Goal: Information Seeking & Learning: Learn about a topic

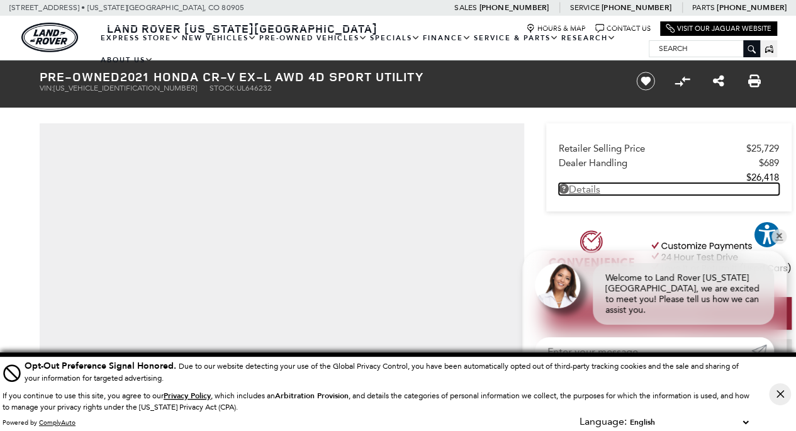
click at [588, 193] on link "Details Pre-Owned 2021 Honda CR-V EX-L AWD 4D Sport Utility" at bounding box center [669, 189] width 220 height 12
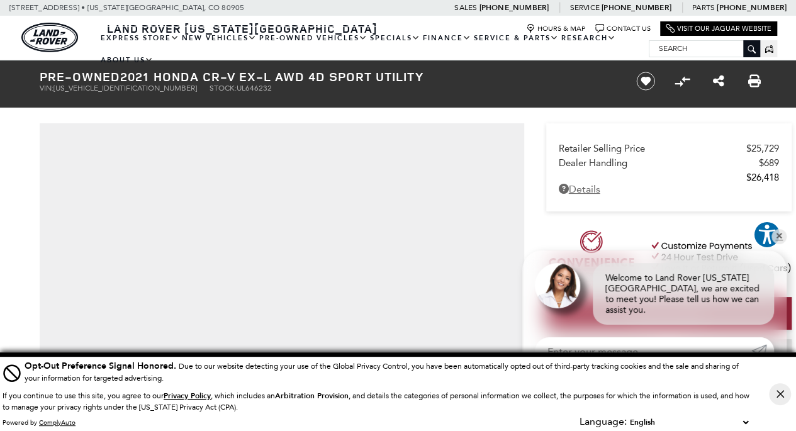
scroll to position [3, 0]
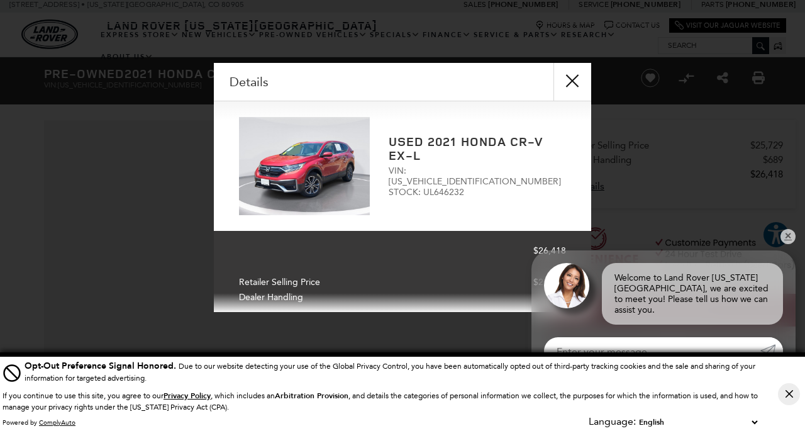
click at [795, 259] on div "Details Form Opened Details Used 2021 Honda CR-V EX-L VIN: [US_VEHICLE_IDENTIFI…" at bounding box center [402, 187] width 805 height 249
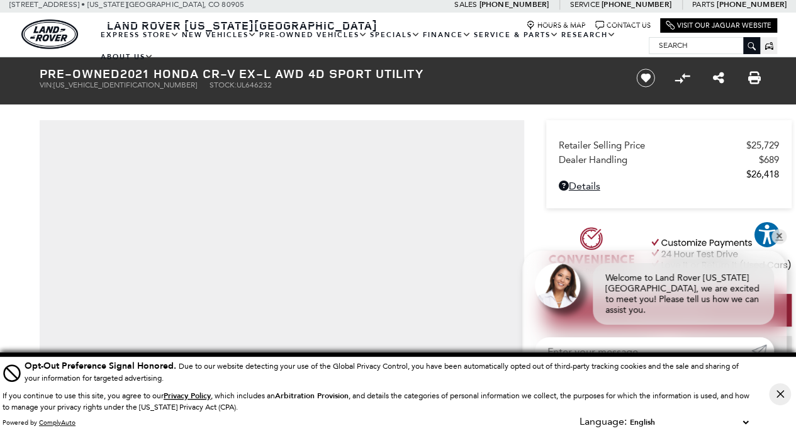
click at [790, 250] on img at bounding box center [668, 255] width 245 height 57
click at [786, 250] on img at bounding box center [668, 255] width 245 height 57
click at [778, 244] on link "✕" at bounding box center [778, 236] width 15 height 15
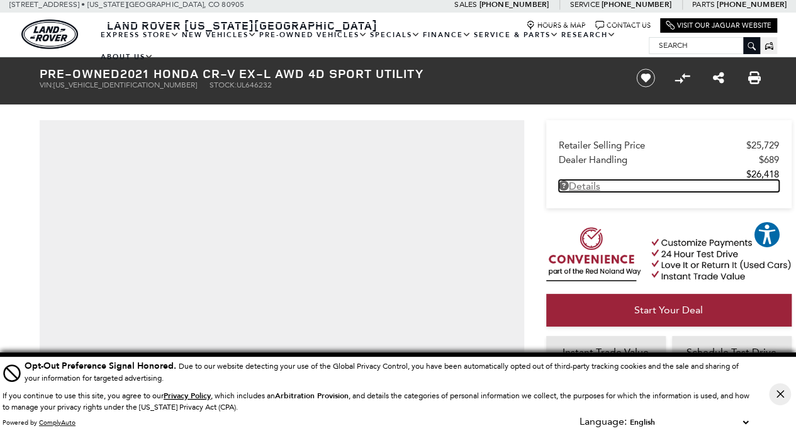
click at [595, 181] on link "Details Pre-Owned 2021 Honda CR-V EX-L AWD 4D Sport Utility" at bounding box center [669, 186] width 220 height 12
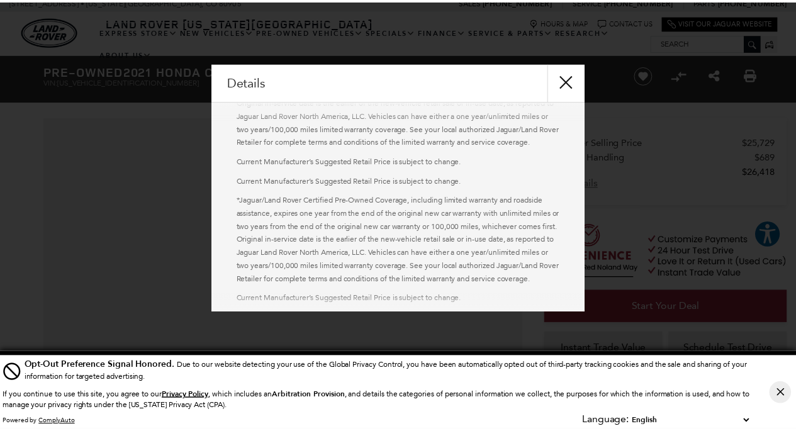
scroll to position [797, 0]
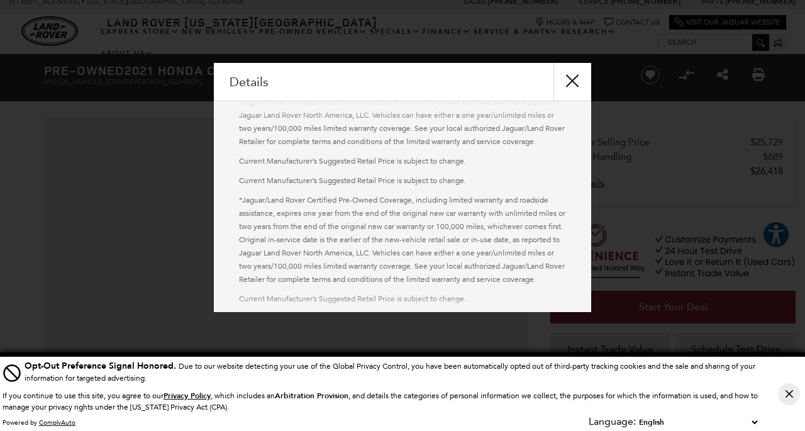
click at [578, 81] on button "close" at bounding box center [573, 82] width 38 height 38
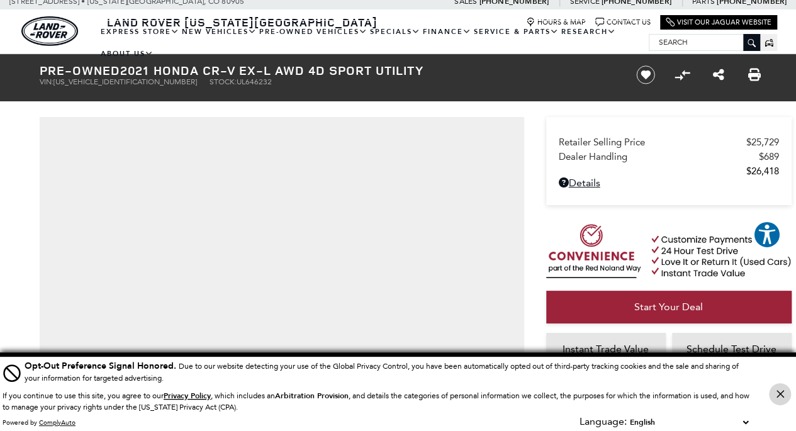
click at [785, 396] on button "Close Button" at bounding box center [780, 394] width 22 height 22
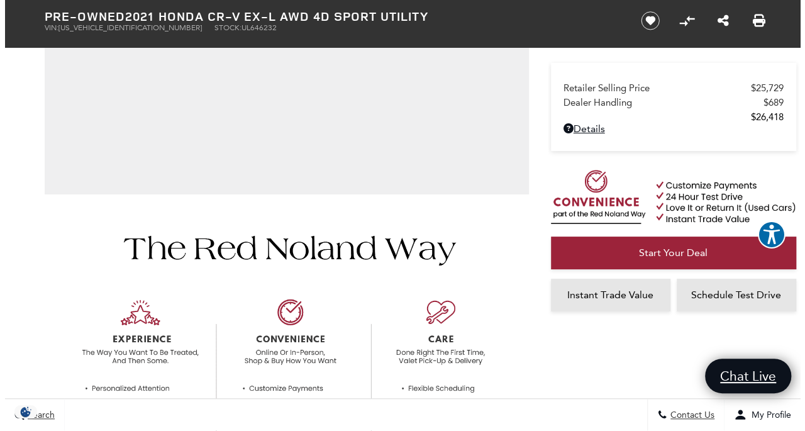
scroll to position [298, 0]
